Goal: Book appointment/travel/reservation

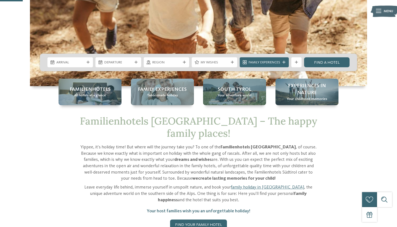
scroll to position [130, 0]
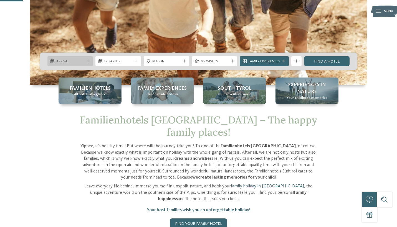
click at [88, 60] on icon at bounding box center [88, 61] width 3 height 3
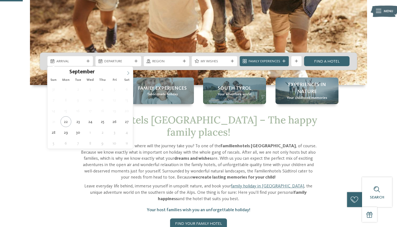
click at [129, 72] on icon at bounding box center [128, 73] width 4 height 4
type input "****"
click at [129, 72] on icon at bounding box center [128, 73] width 4 height 4
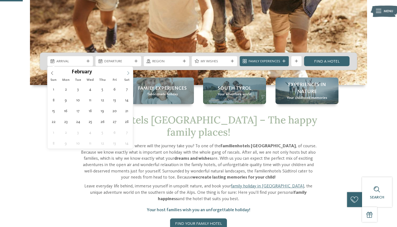
click at [129, 72] on icon at bounding box center [128, 73] width 4 height 4
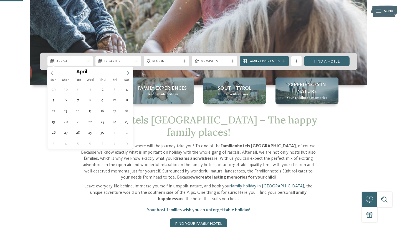
click at [129, 72] on icon at bounding box center [128, 73] width 4 height 4
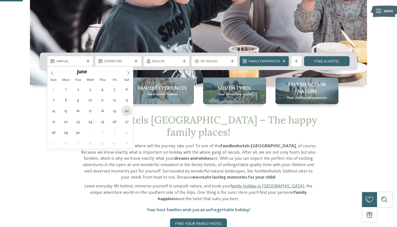
type div "[DATE]"
type input "****"
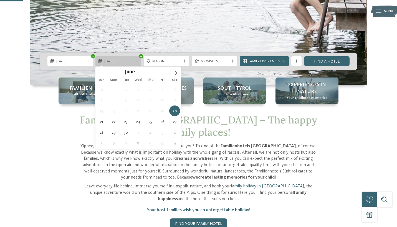
click at [136, 60] on icon at bounding box center [136, 61] width 3 height 3
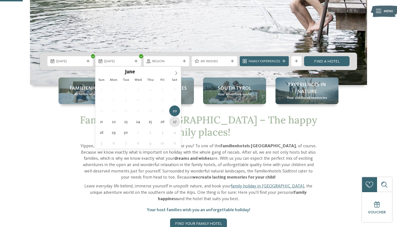
type div "[DATE]"
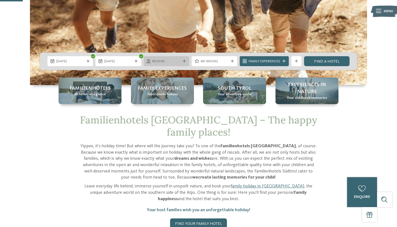
click at [184, 59] on div "Region" at bounding box center [166, 61] width 45 height 10
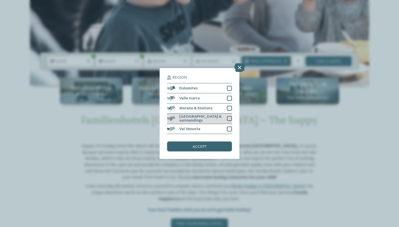
click at [196, 115] on span "[GEOGRAPHIC_DATA] & surroundings" at bounding box center [201, 119] width 44 height 8
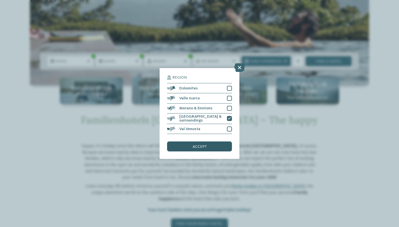
click at [197, 145] on span "accept" at bounding box center [200, 147] width 14 height 4
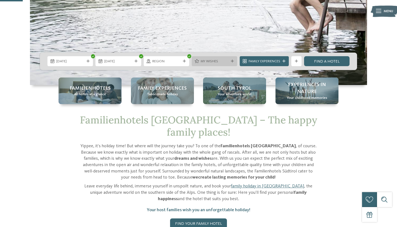
click at [232, 61] on icon at bounding box center [232, 61] width 3 height 3
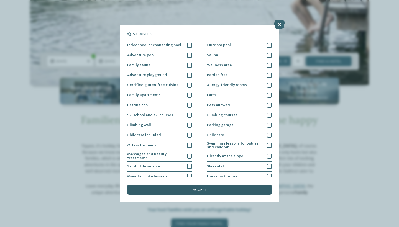
click at [201, 188] on span "accept" at bounding box center [200, 190] width 14 height 4
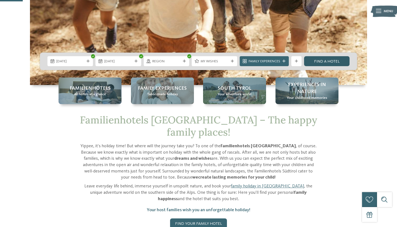
click at [326, 61] on link "Find a hotel" at bounding box center [326, 61] width 45 height 10
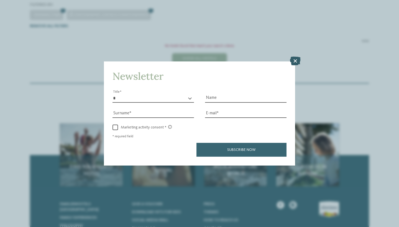
click at [298, 57] on icon at bounding box center [295, 61] width 11 height 9
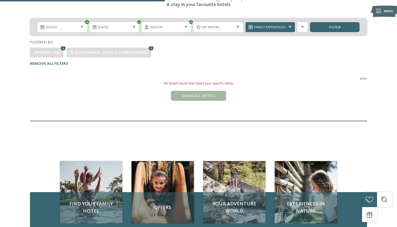
scroll to position [110, 0]
